Goal: Task Accomplishment & Management: Manage account settings

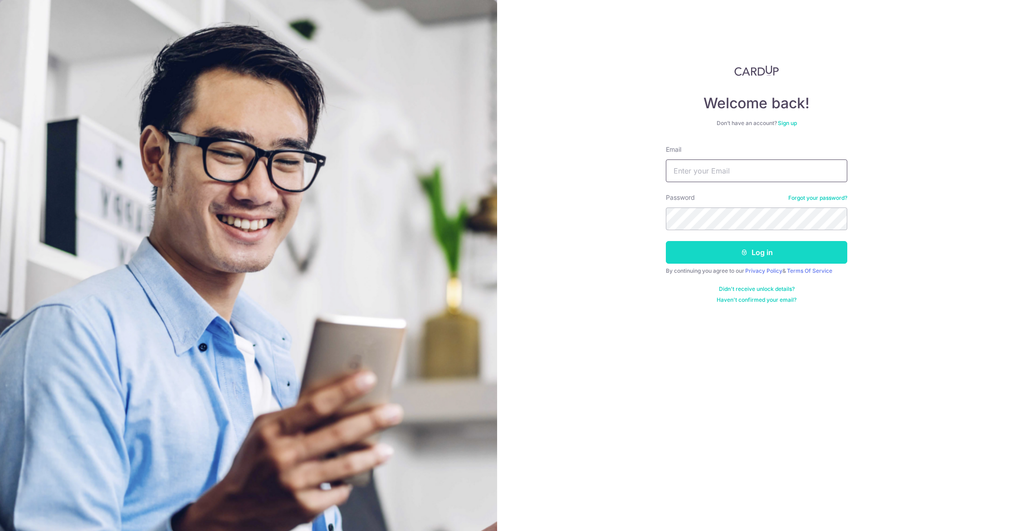
type input "[EMAIL_ADDRESS][DOMAIN_NAME]"
click at [752, 249] on button "Log in" at bounding box center [756, 252] width 181 height 23
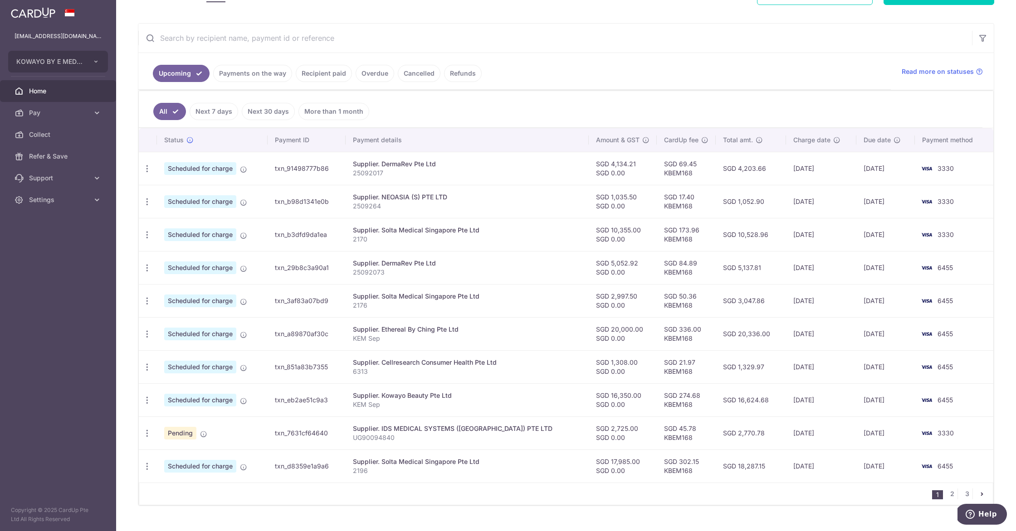
scroll to position [170, 0]
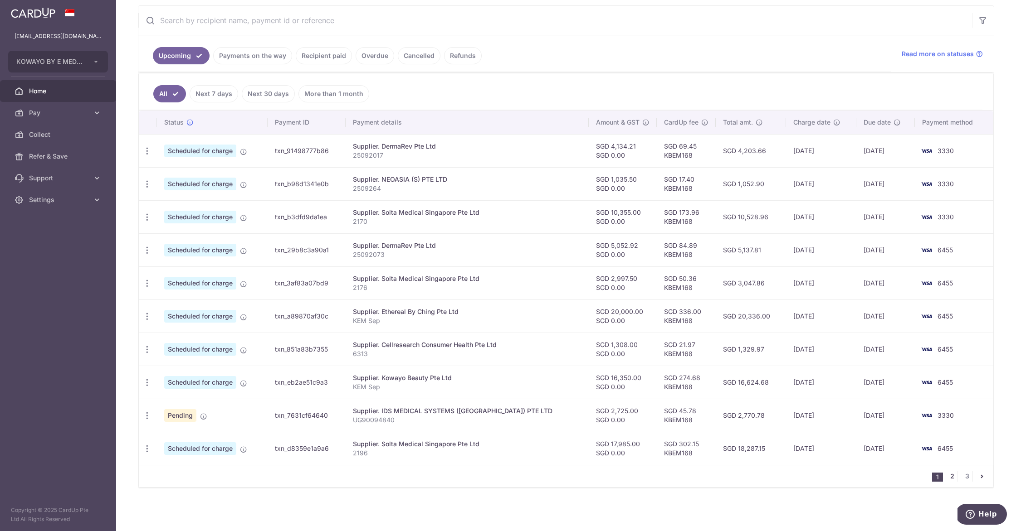
click at [946, 477] on link "2" at bounding box center [951, 476] width 11 height 11
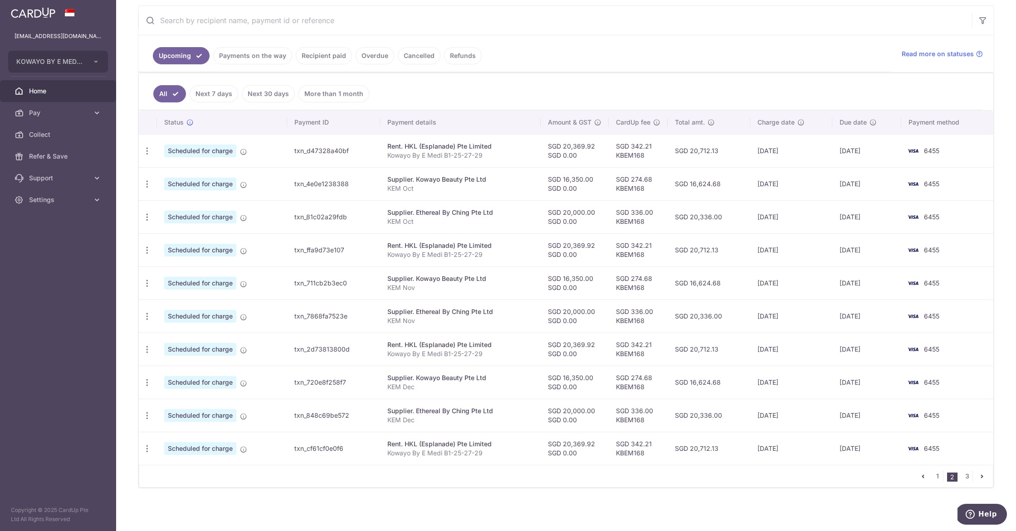
click at [921, 476] on link "pager" at bounding box center [922, 476] width 11 height 11
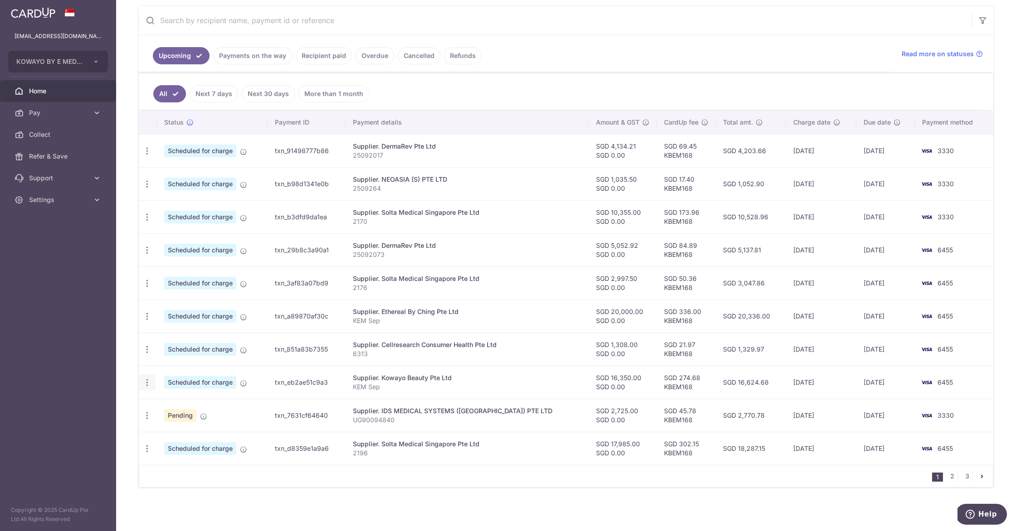
click at [144, 381] on icon "button" at bounding box center [147, 383] width 10 height 10
click at [183, 408] on span "Update payment" at bounding box center [196, 407] width 62 height 11
radio input "true"
type input "16,350.00"
type input "0.00"
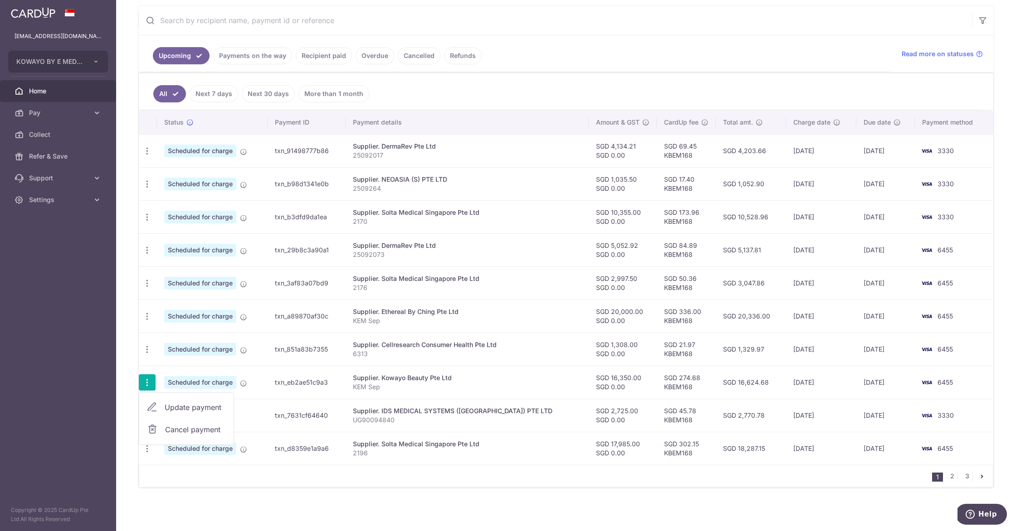
type input "25/09/2025"
type input "KEM Sep"
type input "KB Sep"
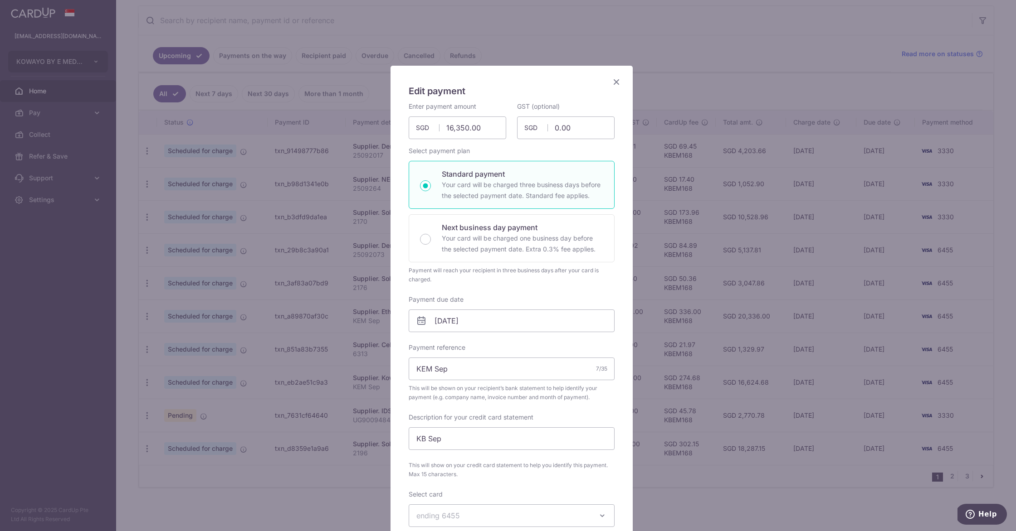
type input "KBEM168"
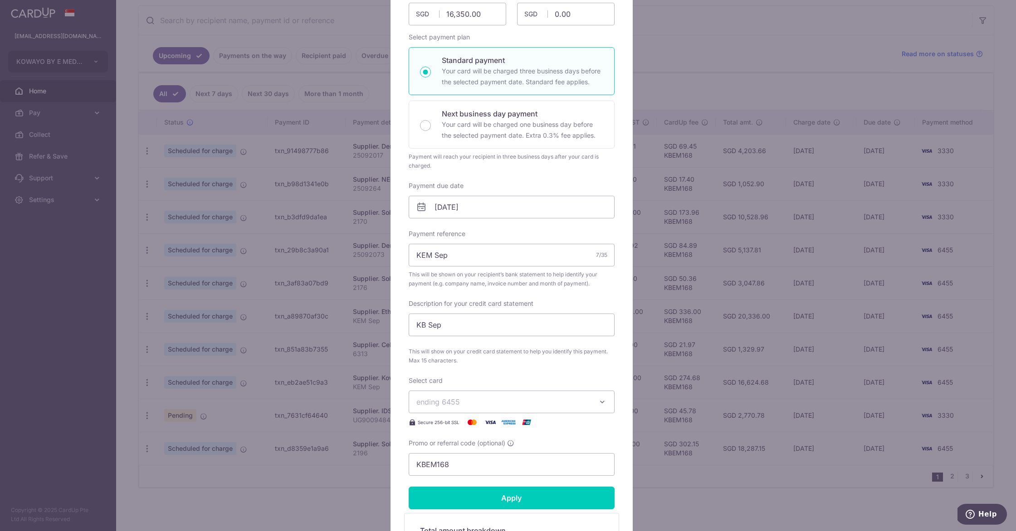
scroll to position [112, 0]
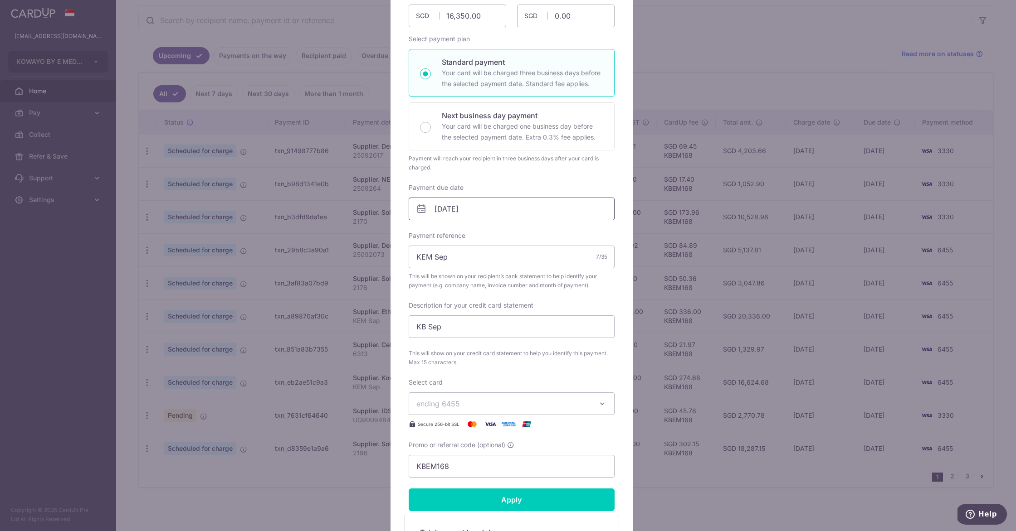
click at [479, 207] on input "25/09/2025" at bounding box center [511, 209] width 206 height 23
click at [512, 312] on link "19" at bounding box center [514, 309] width 15 height 15
type input "19/09/2025"
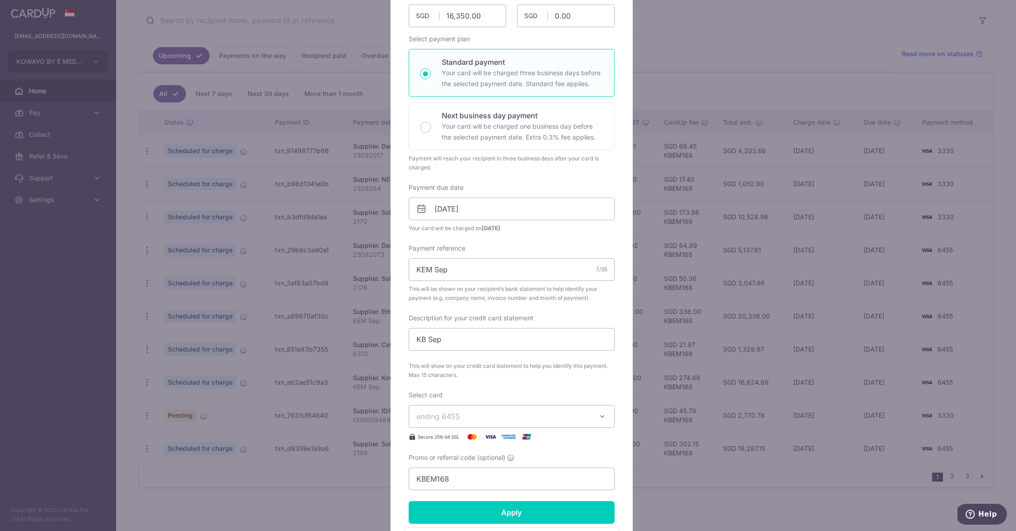
scroll to position [0, 0]
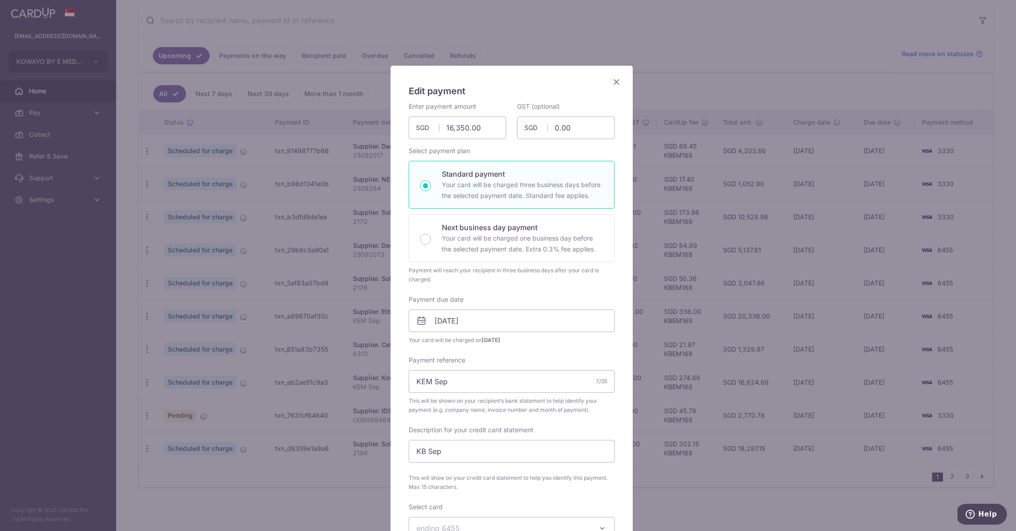
click at [613, 78] on icon "Close" at bounding box center [616, 81] width 11 height 11
